Goal: Information Seeking & Learning: Learn about a topic

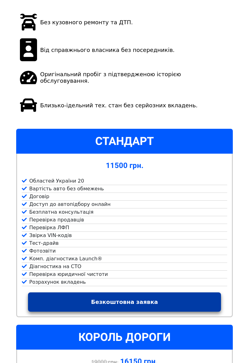
scroll to position [135, 0]
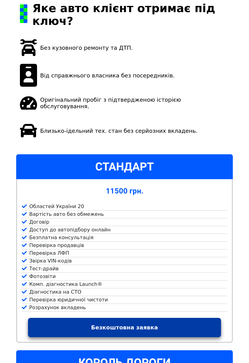
click at [169, 155] on div "Стандарт" at bounding box center [124, 166] width 217 height 25
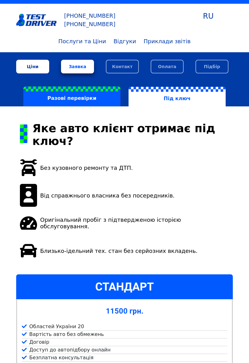
scroll to position [0, 0]
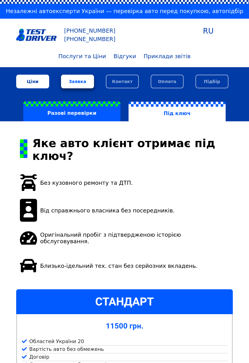
click at [103, 108] on label "Разові перевірки" at bounding box center [71, 111] width 97 height 20
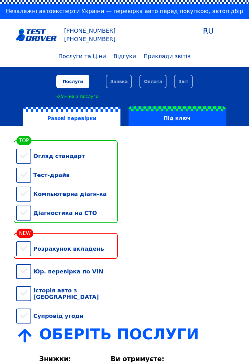
click at [26, 157] on div "Огляд стандарт" at bounding box center [66, 156] width 101 height 19
click at [27, 177] on div "Тест-драйв" at bounding box center [66, 175] width 101 height 19
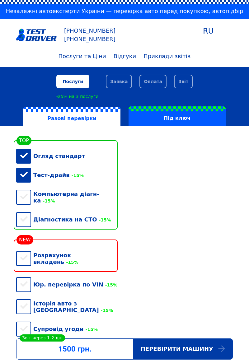
click at [25, 192] on div "Компьютерна діагн-ка -15%" at bounding box center [66, 198] width 101 height 26
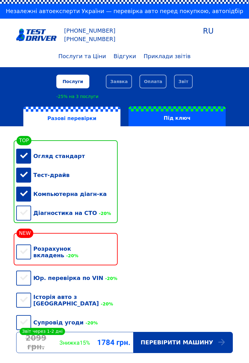
click at [26, 218] on div "Діагностика на СТО -20%" at bounding box center [66, 213] width 101 height 19
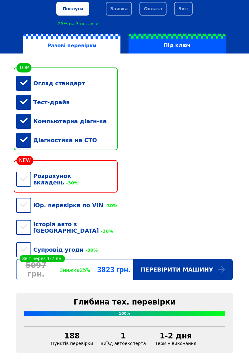
scroll to position [80, 0]
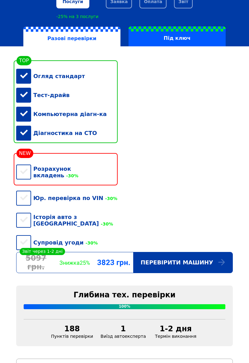
click at [22, 194] on div "Юр. перевірка по VIN -30%" at bounding box center [66, 198] width 101 height 19
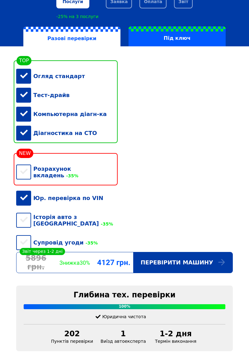
click at [78, 116] on div "Компьютерна діагн-ка" at bounding box center [66, 114] width 101 height 19
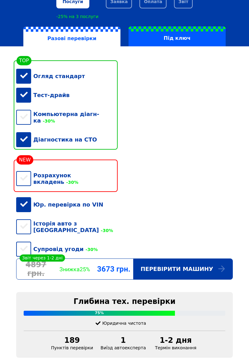
click at [77, 195] on div "Юр. перевірка по VIN" at bounding box center [66, 204] width 101 height 19
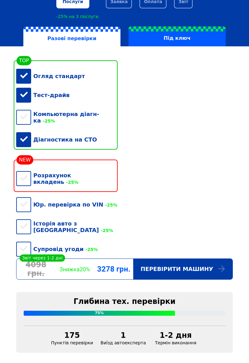
click at [78, 139] on div "Діагностика на СТО" at bounding box center [66, 139] width 101 height 19
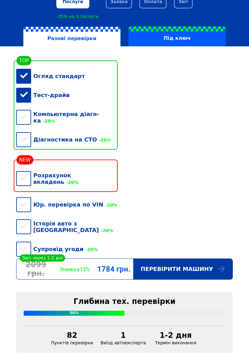
click at [85, 195] on div "Юр. перевірка по VIN -20%" at bounding box center [66, 204] width 101 height 19
